Goal: Task Accomplishment & Management: Manage account settings

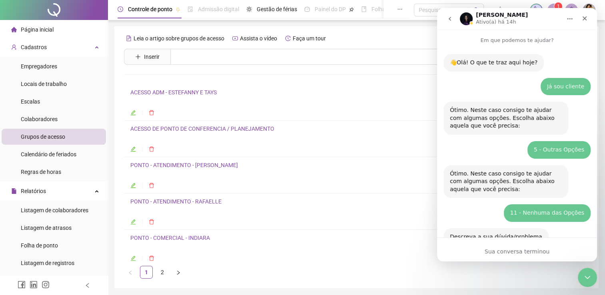
scroll to position [1, 0]
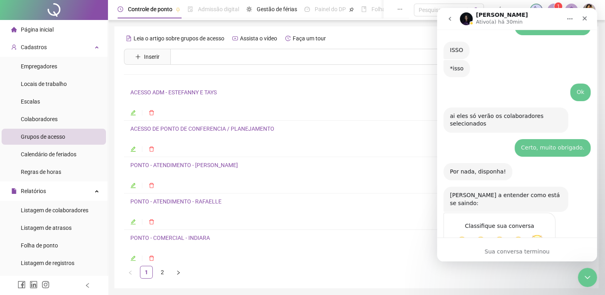
click at [538, 235] on span "Incrível" at bounding box center [537, 242] width 14 height 14
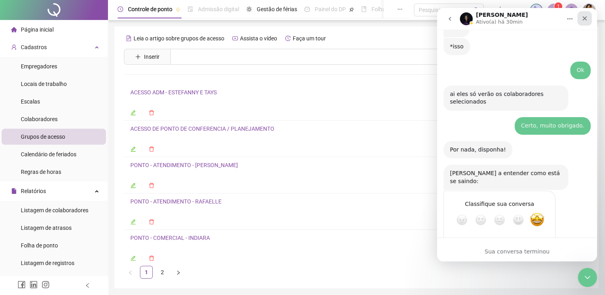
click at [584, 19] on icon "Fechar" at bounding box center [585, 18] width 4 height 4
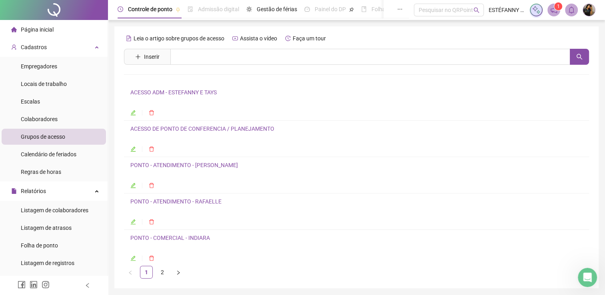
click at [87, 286] on icon "left" at bounding box center [88, 286] width 6 height 6
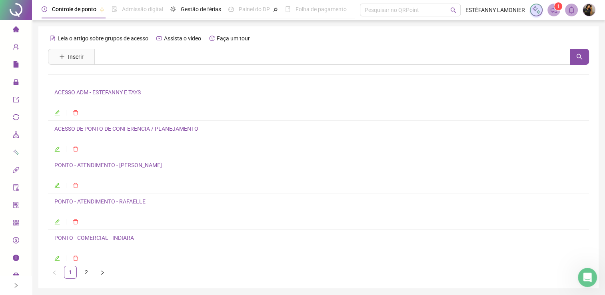
click at [57, 185] on icon "edit" at bounding box center [57, 186] width 6 height 6
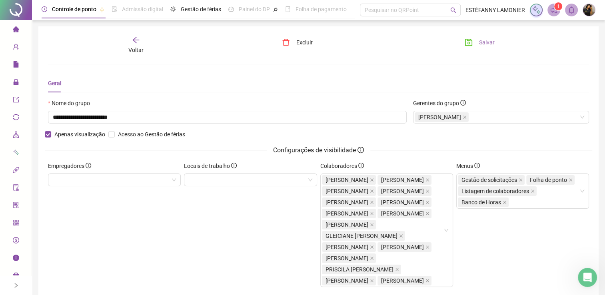
click at [479, 42] on span "Salvar" at bounding box center [487, 42] width 16 height 9
click at [140, 42] on div "Voltar" at bounding box center [136, 45] width 85 height 18
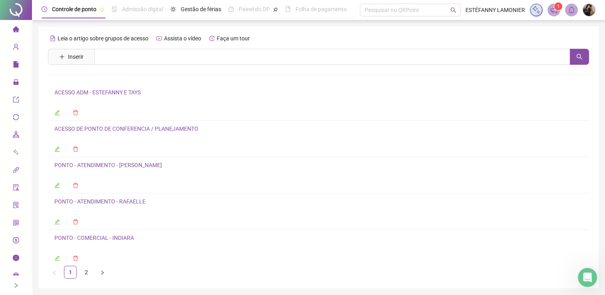
click at [57, 223] on icon "edit" at bounding box center [57, 222] width 5 height 5
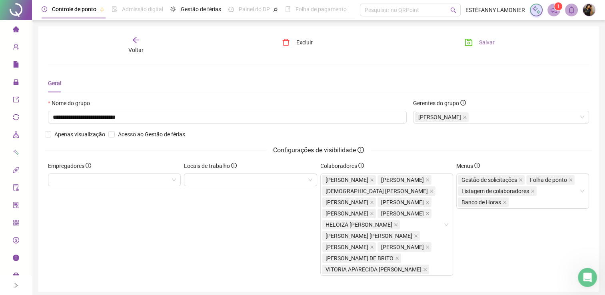
click at [482, 42] on span "Salvar" at bounding box center [487, 42] width 16 height 9
click at [490, 41] on span "Salvar" at bounding box center [487, 42] width 16 height 9
click at [141, 44] on div "Voltar" at bounding box center [136, 45] width 85 height 18
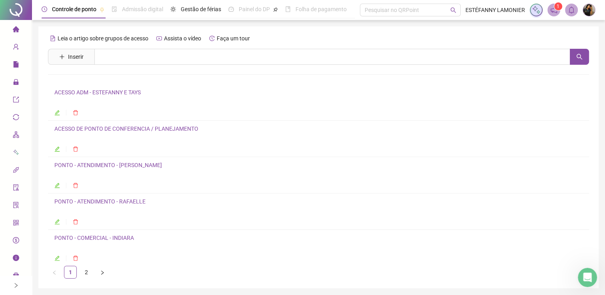
scroll to position [27, 0]
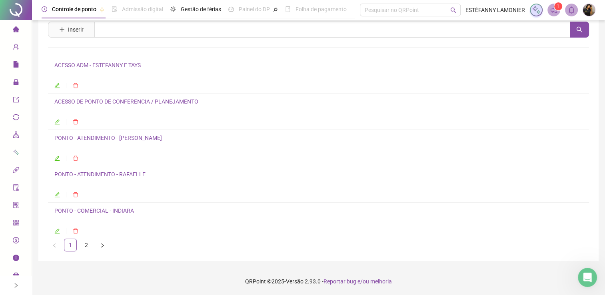
click at [56, 229] on icon "edit" at bounding box center [57, 232] width 6 height 6
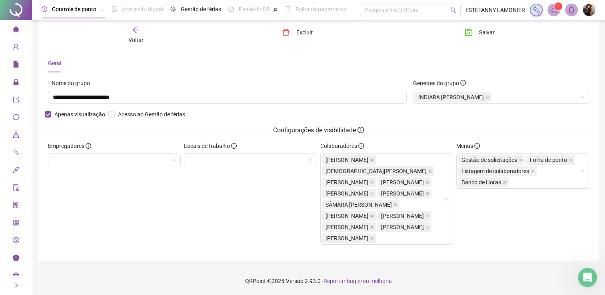
scroll to position [31, 0]
click at [486, 32] on span "Salvar" at bounding box center [487, 32] width 16 height 9
click at [142, 37] on span "Voltar" at bounding box center [135, 40] width 15 height 6
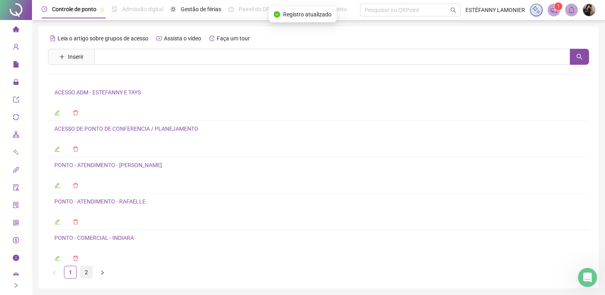
click at [85, 273] on link "2" at bounding box center [86, 273] width 12 height 12
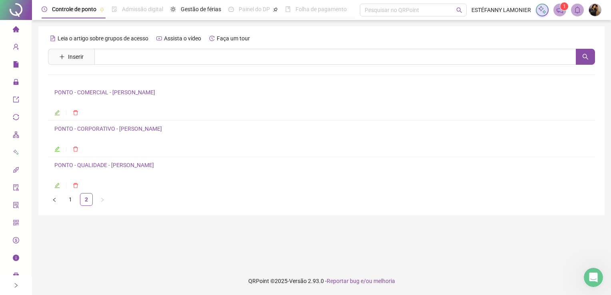
click at [57, 113] on icon "edit" at bounding box center [57, 113] width 6 height 6
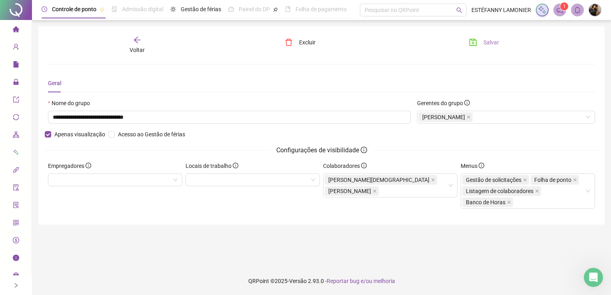
click at [482, 42] on button "Salvar" at bounding box center [484, 42] width 42 height 13
click at [133, 44] on icon "arrow-left" at bounding box center [137, 40] width 8 height 8
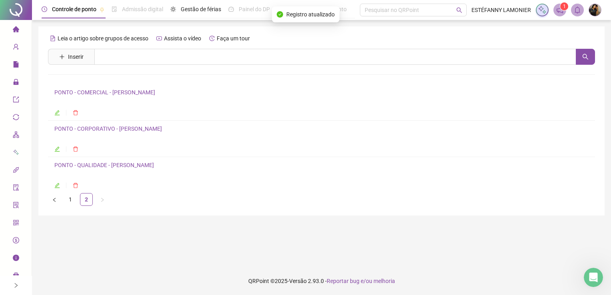
click at [56, 150] on icon "edit" at bounding box center [57, 149] width 6 height 6
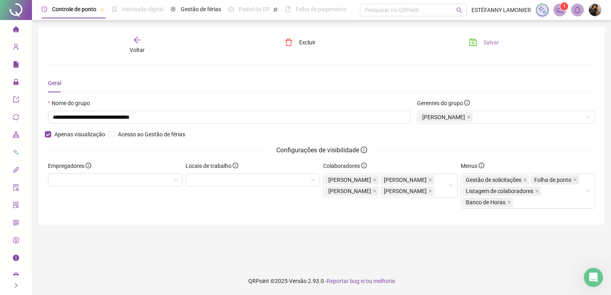
click at [493, 40] on span "Salvar" at bounding box center [492, 42] width 16 height 9
click at [139, 39] on icon "arrow-left" at bounding box center [137, 40] width 8 height 8
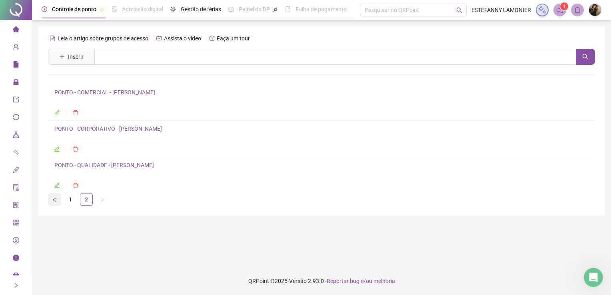
click at [58, 198] on button "button" at bounding box center [54, 199] width 13 height 13
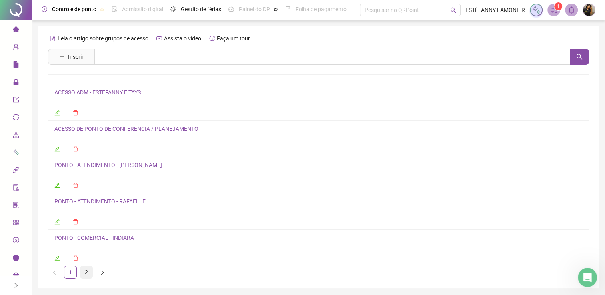
click at [82, 275] on link "2" at bounding box center [86, 273] width 12 height 12
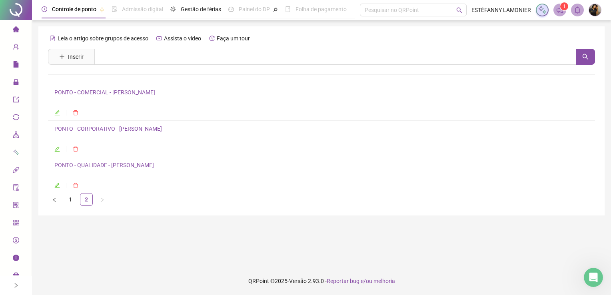
click at [56, 188] on icon "edit" at bounding box center [57, 185] width 5 height 5
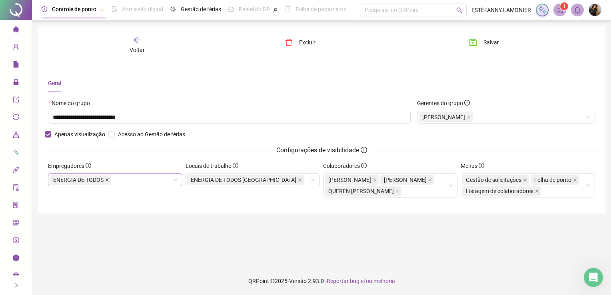
click at [108, 180] on icon "close" at bounding box center [107, 179] width 3 height 3
click at [298, 179] on icon "close" at bounding box center [300, 180] width 4 height 4
click at [493, 41] on span "Salvar" at bounding box center [492, 42] width 16 height 9
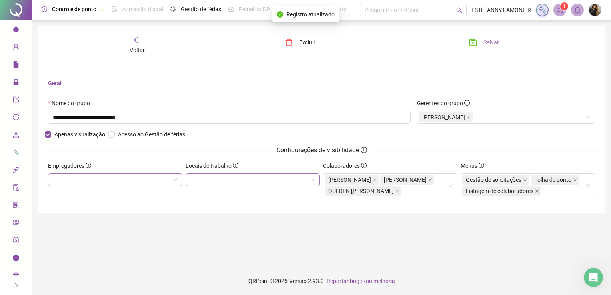
click at [490, 41] on span "Salvar" at bounding box center [492, 42] width 16 height 9
click at [134, 41] on icon "arrow-left" at bounding box center [137, 40] width 8 height 8
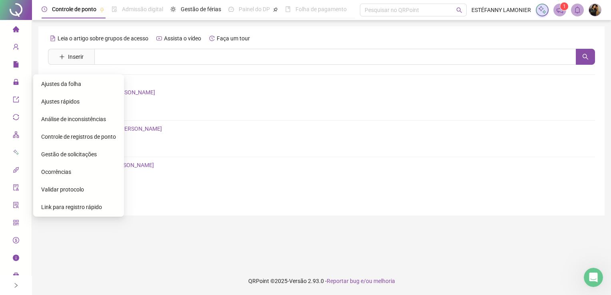
click at [79, 155] on span "Gestão de solicitações" at bounding box center [69, 154] width 56 height 6
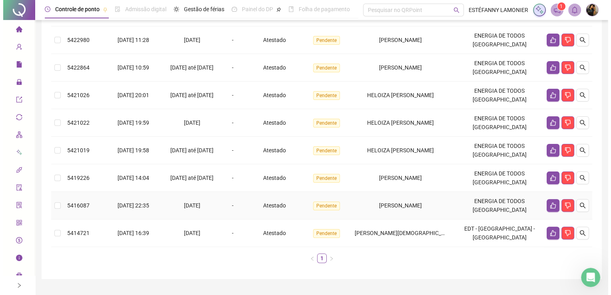
scroll to position [197, 0]
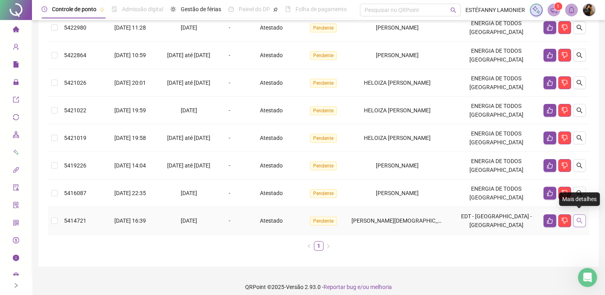
click at [583, 220] on button "button" at bounding box center [579, 221] width 13 height 13
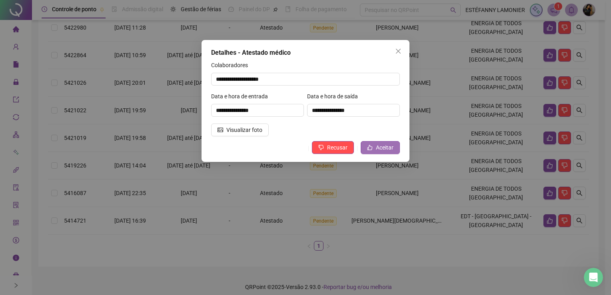
click at [376, 148] on button "Aceitar" at bounding box center [380, 147] width 39 height 13
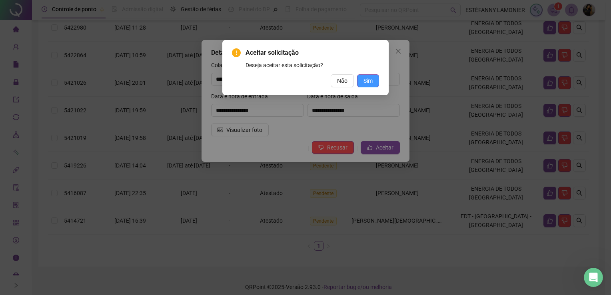
click at [372, 79] on span "Sim" at bounding box center [368, 80] width 9 height 9
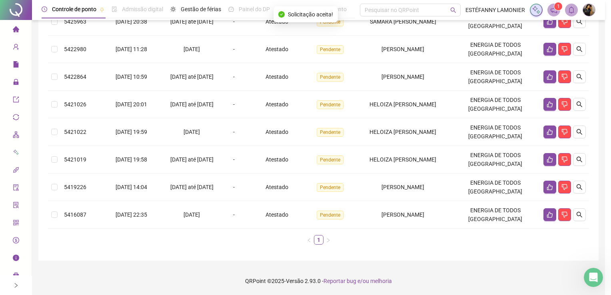
scroll to position [174, 0]
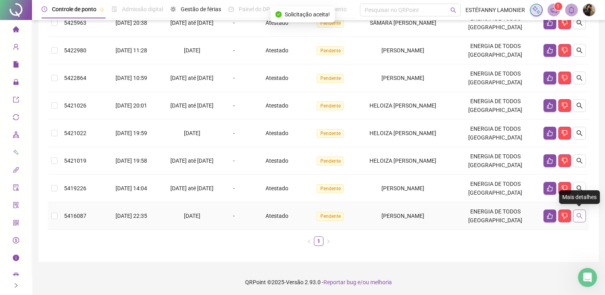
click at [579, 216] on icon "search" at bounding box center [580, 216] width 6 height 6
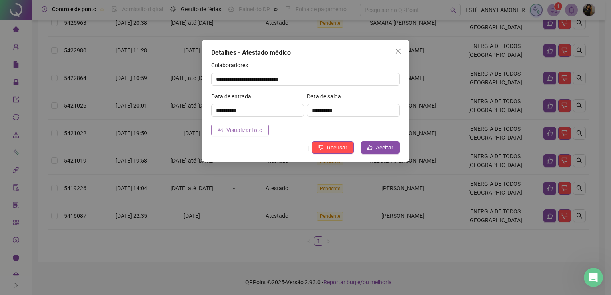
click at [251, 128] on span "Visualizar foto" at bounding box center [245, 130] width 36 height 9
click at [396, 152] on button "Aceitar" at bounding box center [380, 147] width 39 height 13
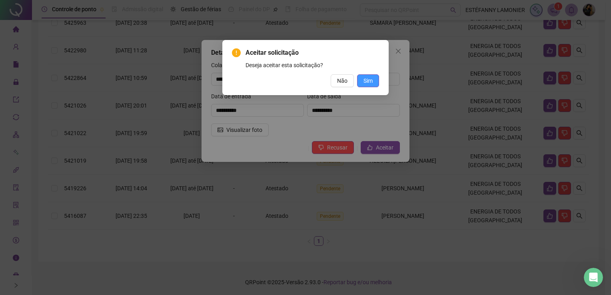
click at [367, 82] on span "Sim" at bounding box center [368, 80] width 9 height 9
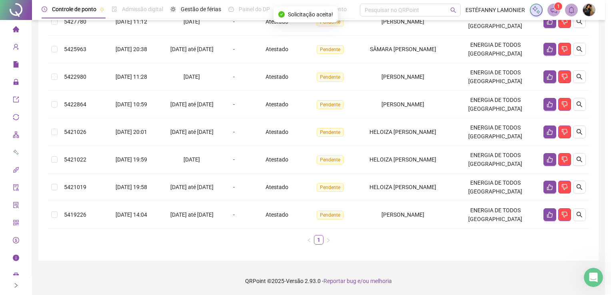
scroll to position [147, 0]
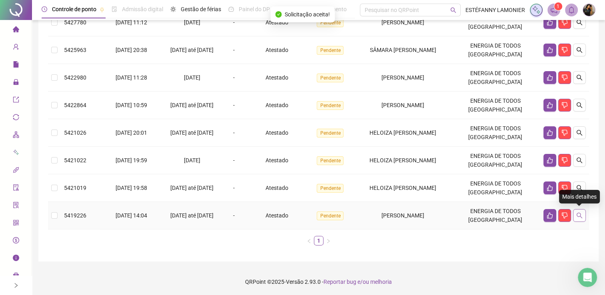
click at [581, 219] on button "button" at bounding box center [579, 215] width 13 height 13
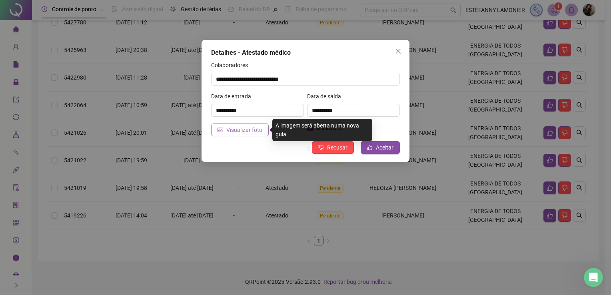
click at [247, 131] on span "Visualizar foto" at bounding box center [245, 130] width 36 height 9
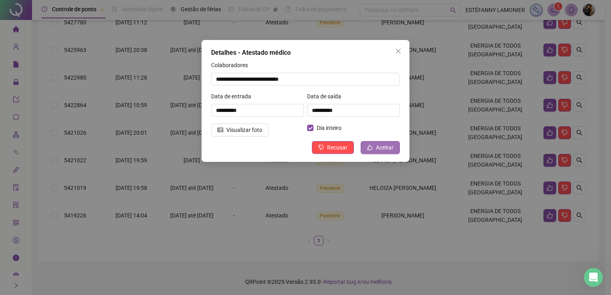
click at [374, 148] on button "Aceitar" at bounding box center [380, 147] width 39 height 13
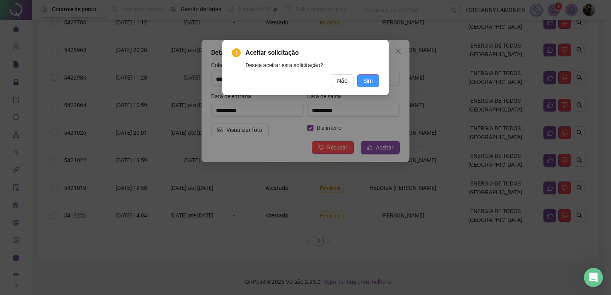
click at [365, 79] on span "Sim" at bounding box center [368, 80] width 9 height 9
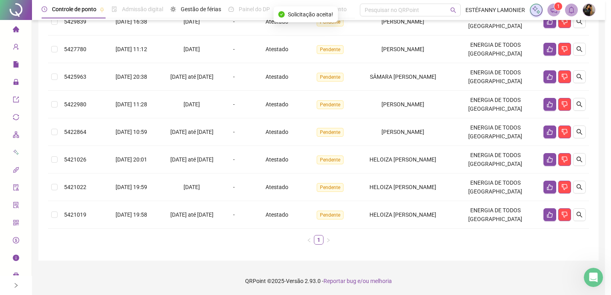
scroll to position [120, 0]
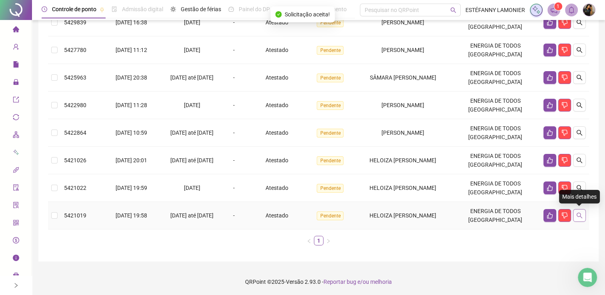
click at [577, 217] on icon "search" at bounding box center [580, 216] width 6 height 6
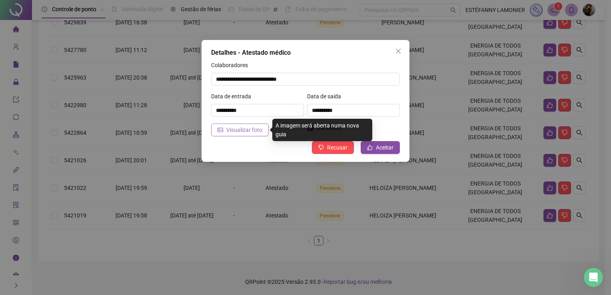
click at [242, 130] on span "Visualizar foto" at bounding box center [245, 130] width 36 height 9
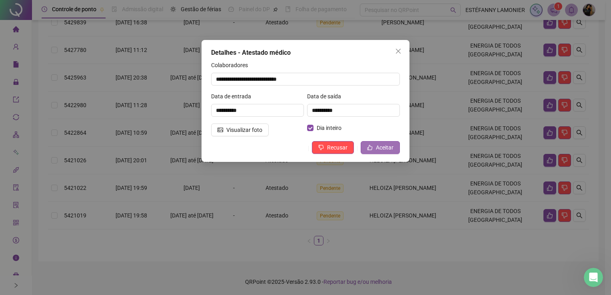
click at [376, 147] on button "Aceitar" at bounding box center [380, 147] width 39 height 13
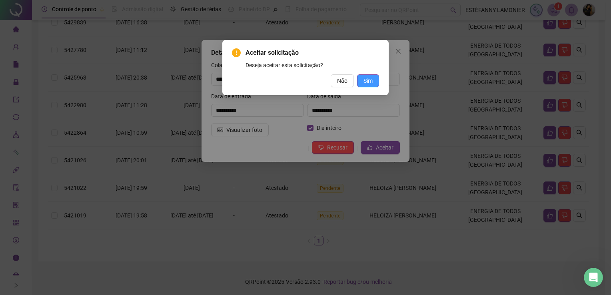
click at [371, 82] on span "Sim" at bounding box center [368, 80] width 9 height 9
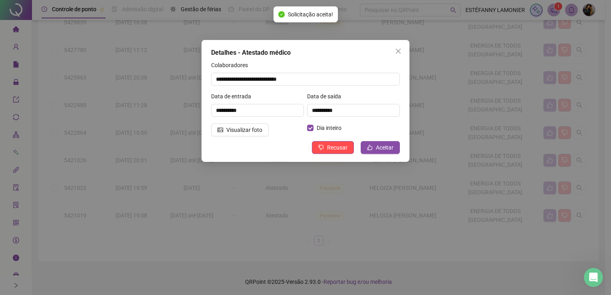
scroll to position [92, 0]
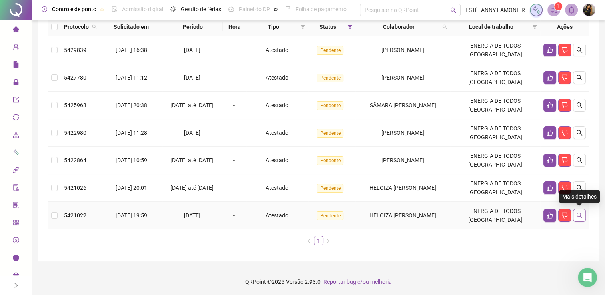
click at [579, 217] on icon "search" at bounding box center [580, 216] width 6 height 6
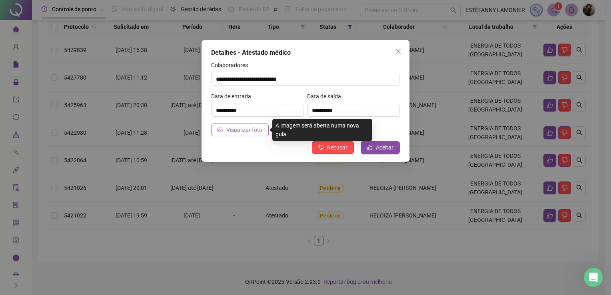
click at [242, 129] on span "Visualizar foto" at bounding box center [245, 130] width 36 height 9
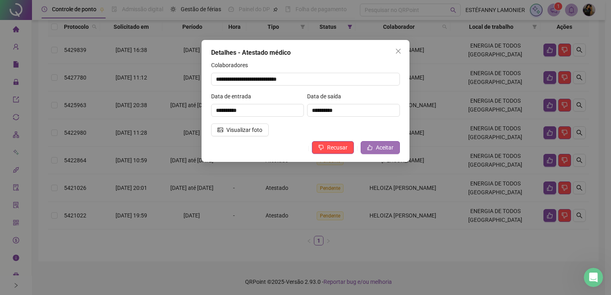
click at [389, 150] on span "Aceitar" at bounding box center [385, 147] width 18 height 9
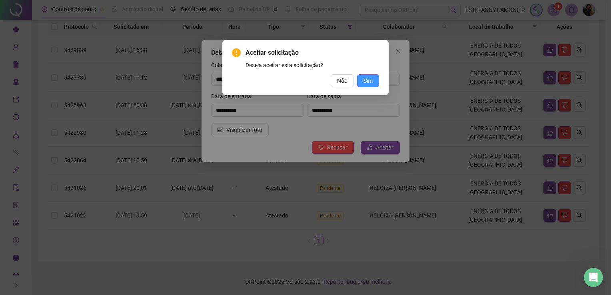
click at [367, 83] on span "Sim" at bounding box center [368, 80] width 9 height 9
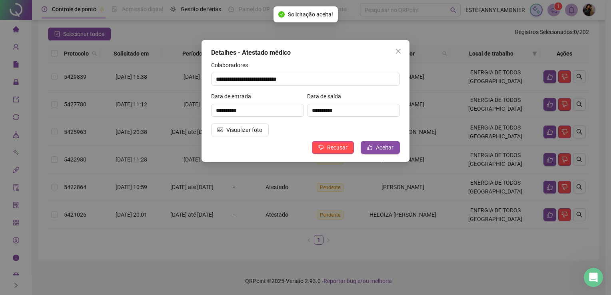
scroll to position [64, 0]
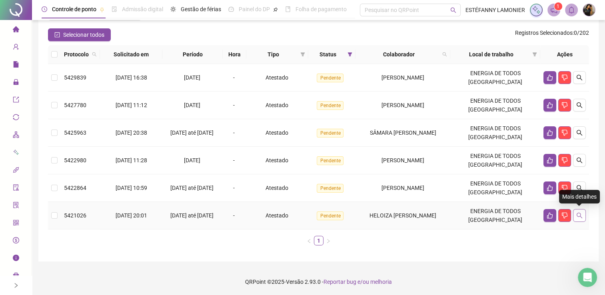
click at [578, 213] on icon "search" at bounding box center [580, 216] width 6 height 6
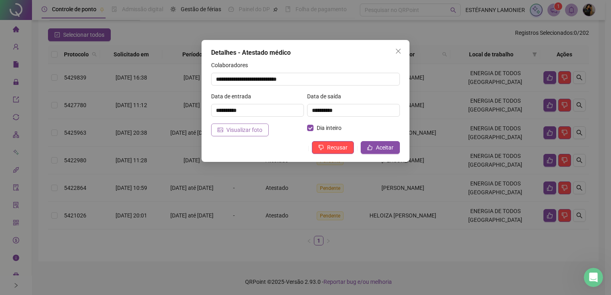
click at [243, 132] on span "Visualizar foto" at bounding box center [245, 130] width 36 height 9
click at [386, 148] on span "Aceitar" at bounding box center [385, 147] width 18 height 9
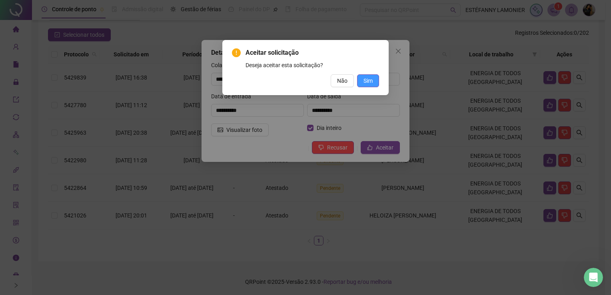
click at [367, 78] on span "Sim" at bounding box center [368, 80] width 9 height 9
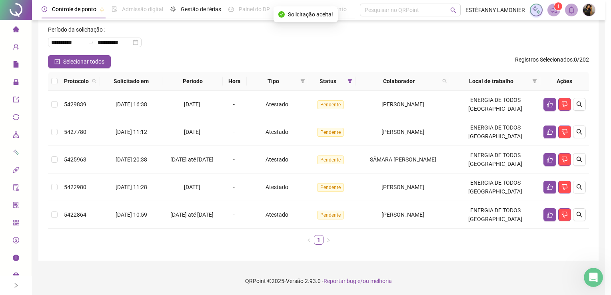
scroll to position [37, 0]
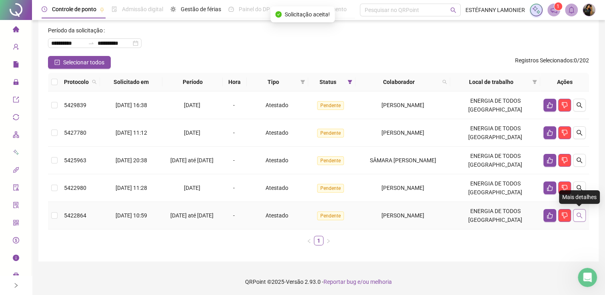
click at [584, 217] on button "button" at bounding box center [579, 215] width 13 height 13
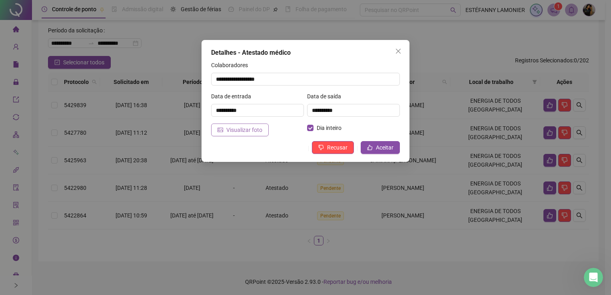
click at [249, 130] on span "Visualizar foto" at bounding box center [245, 130] width 36 height 9
click at [383, 148] on span "Aceitar" at bounding box center [385, 147] width 18 height 9
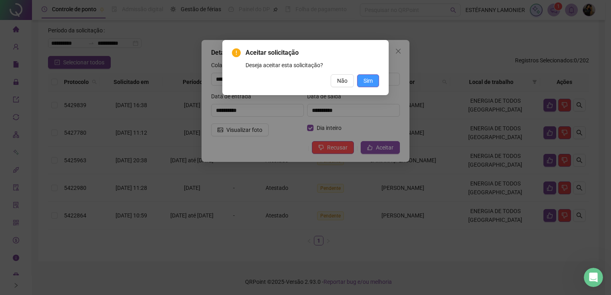
click at [370, 82] on span "Sim" at bounding box center [368, 80] width 9 height 9
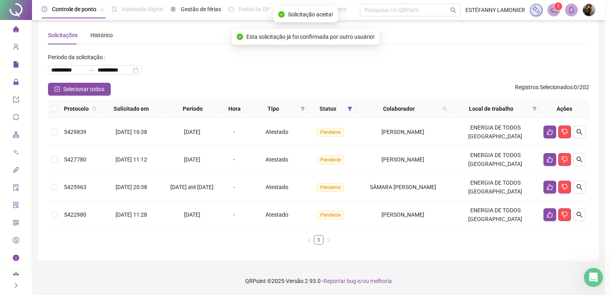
scroll to position [10, 0]
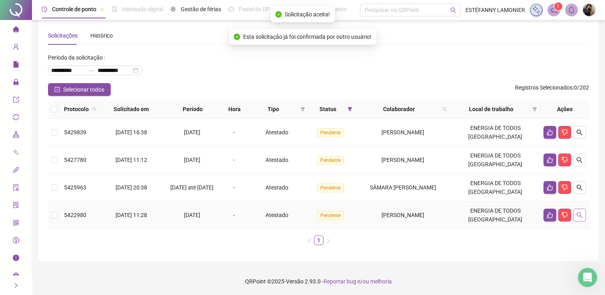
click at [581, 216] on icon "search" at bounding box center [580, 215] width 6 height 6
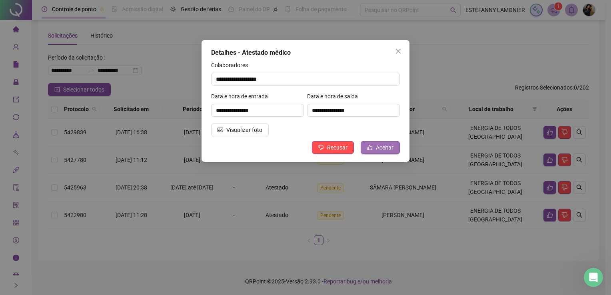
click at [381, 148] on span "Aceitar" at bounding box center [385, 147] width 18 height 9
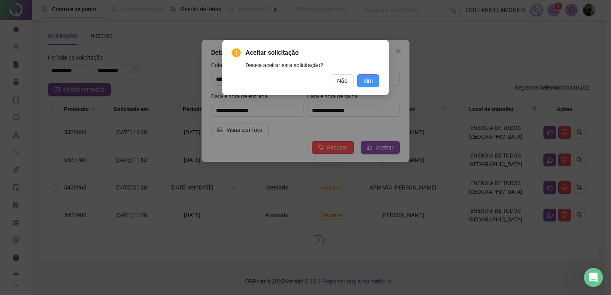
click at [368, 82] on span "Sim" at bounding box center [368, 80] width 9 height 9
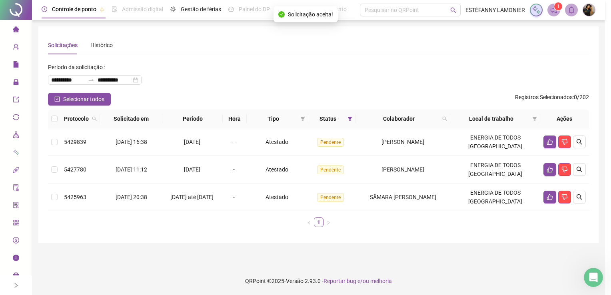
scroll to position [0, 0]
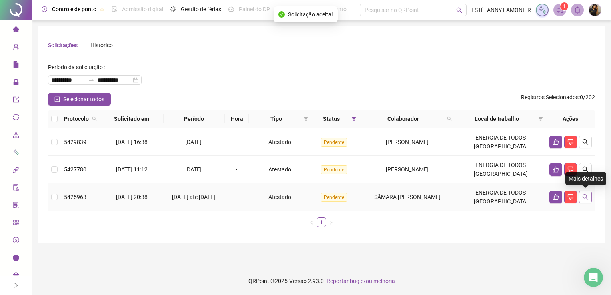
click at [583, 198] on icon "search" at bounding box center [586, 197] width 6 height 6
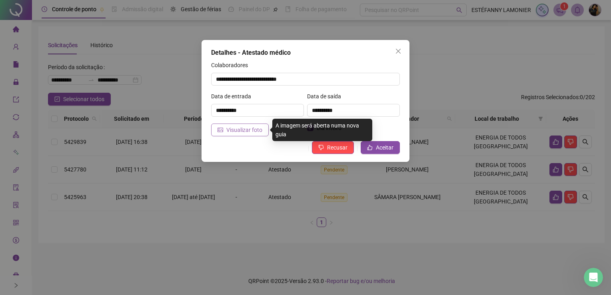
click at [238, 130] on span "Visualizar foto" at bounding box center [245, 130] width 36 height 9
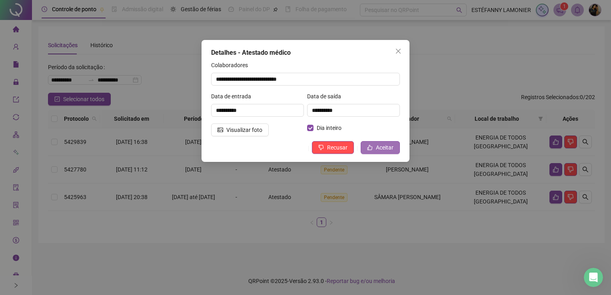
click at [379, 149] on span "Aceitar" at bounding box center [385, 147] width 18 height 9
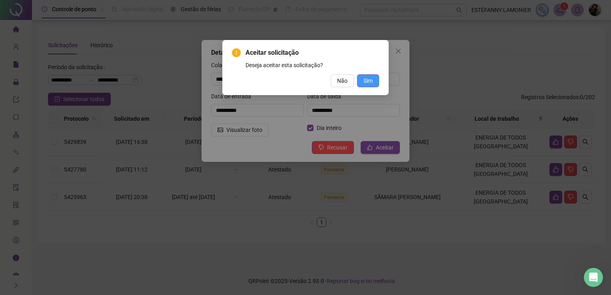
click at [371, 85] on span "Sim" at bounding box center [368, 80] width 9 height 9
click at [370, 80] on div "Aceitar solicitação Deseja aceitar esta solicitação? Não Sim" at bounding box center [305, 147] width 611 height 295
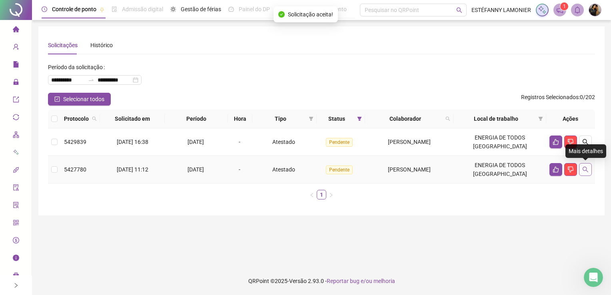
click at [585, 168] on icon "search" at bounding box center [586, 169] width 6 height 6
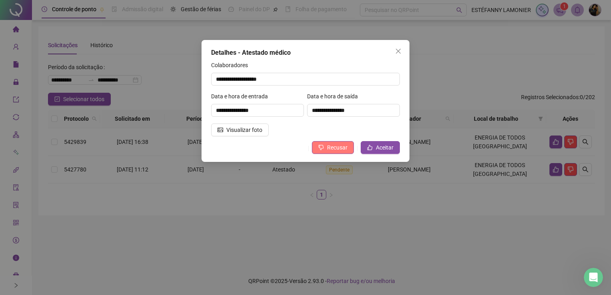
click at [337, 147] on span "Recusar" at bounding box center [337, 147] width 20 height 9
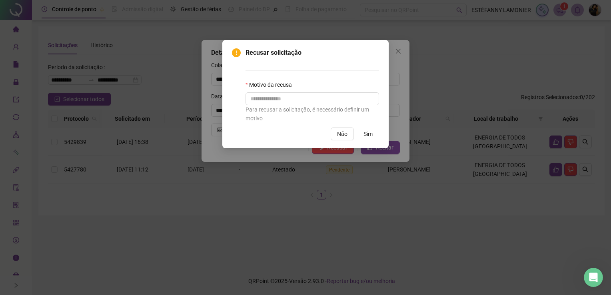
click at [299, 106] on div "Para recusar a solicitação, é necessário definir um motivo" at bounding box center [313, 114] width 134 height 18
click at [298, 105] on div "Para recusar a solicitação, é necessário definir um motivo" at bounding box center [313, 107] width 134 height 30
click at [295, 101] on input "text" at bounding box center [313, 98] width 134 height 13
type input "**********"
click at [366, 135] on span "Sim" at bounding box center [368, 134] width 9 height 9
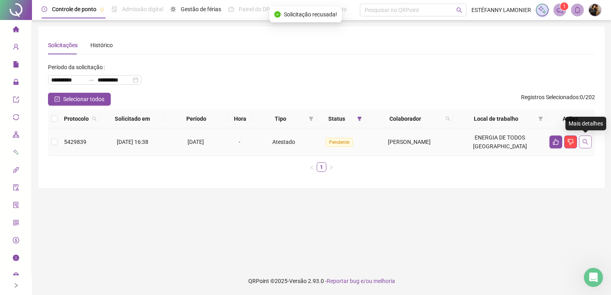
click at [582, 143] on button "button" at bounding box center [585, 142] width 13 height 13
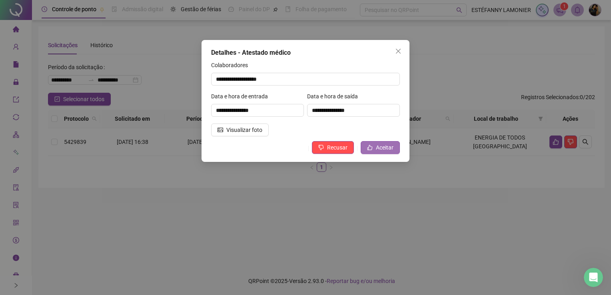
click at [374, 148] on button "Aceitar" at bounding box center [380, 147] width 39 height 13
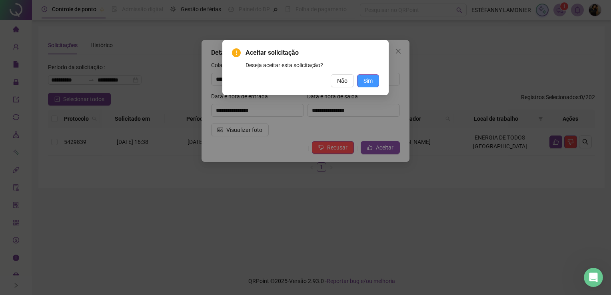
click at [362, 74] on button "Sim" at bounding box center [368, 80] width 22 height 13
